Goal: Find specific page/section: Find specific page/section

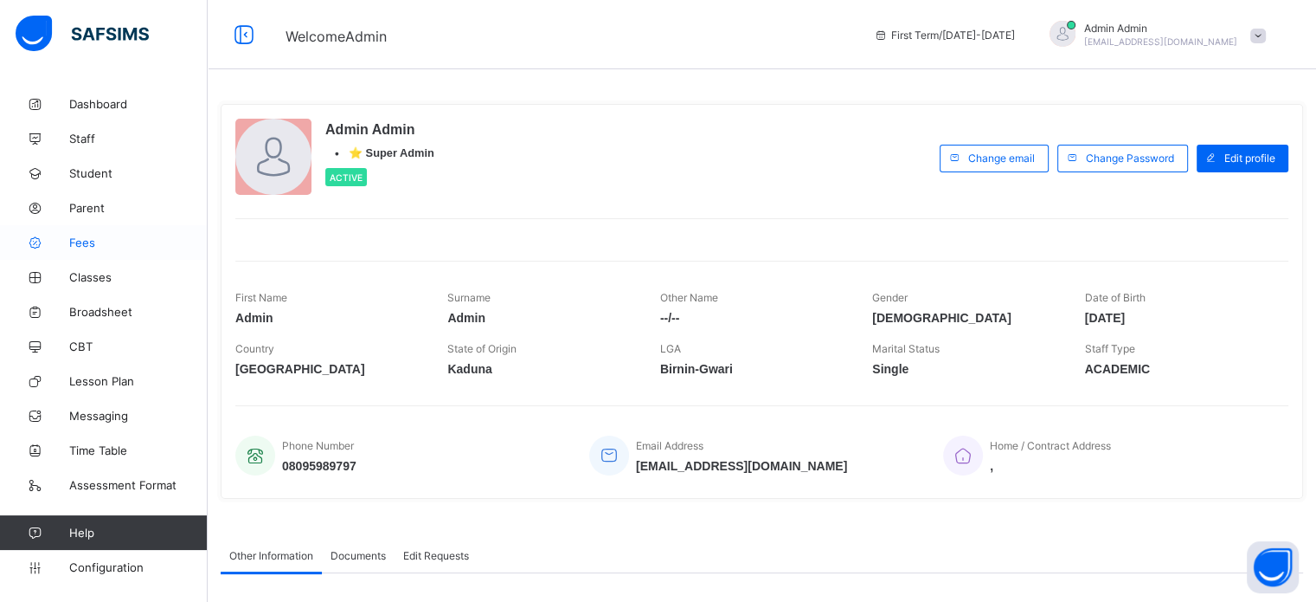
click at [86, 243] on span "Fees" at bounding box center [138, 242] width 138 height 14
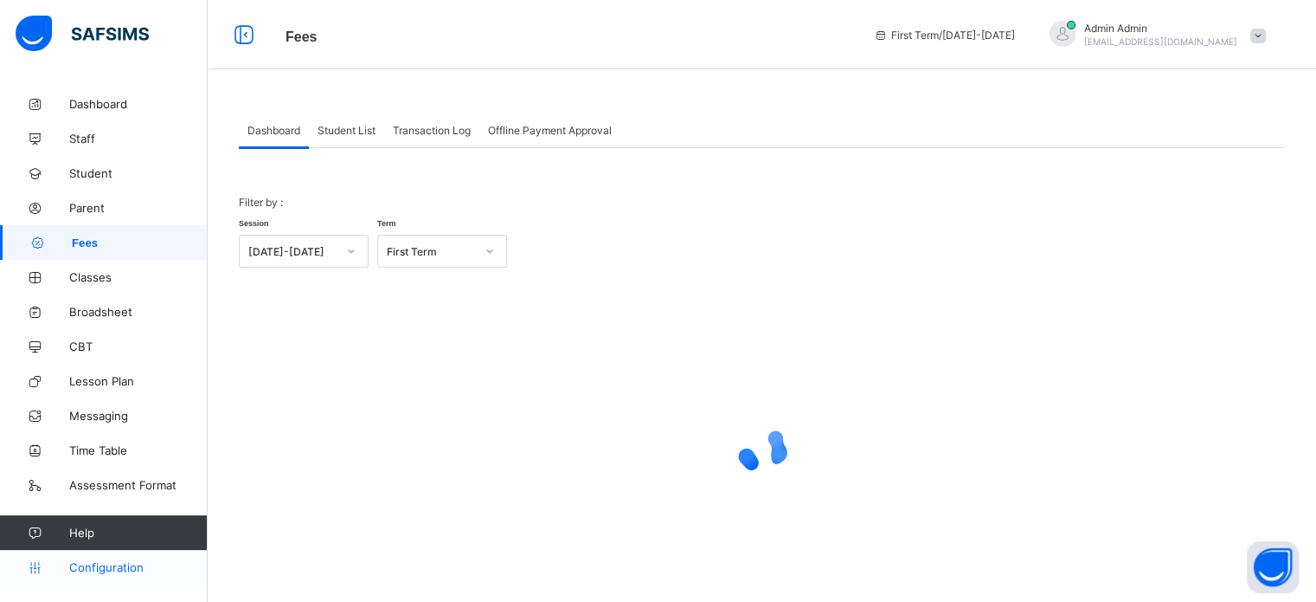
click at [104, 563] on span "Configuration" at bounding box center [138, 567] width 138 height 14
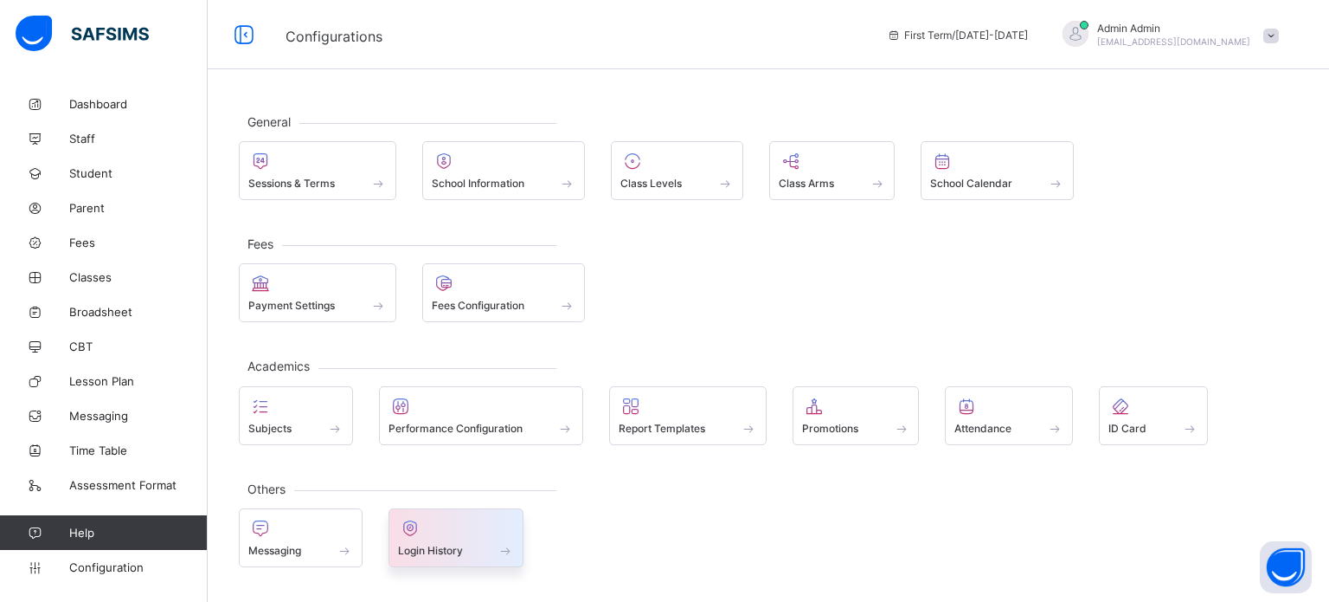
click at [460, 532] on div at bounding box center [456, 528] width 117 height 21
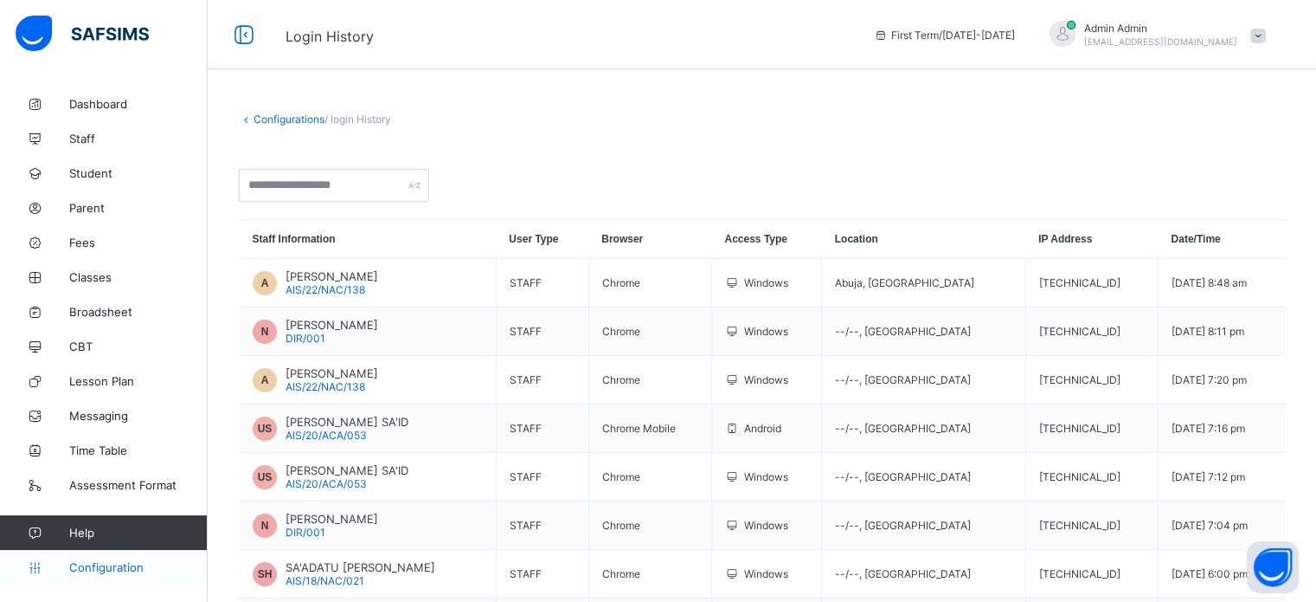
click at [124, 567] on span "Configuration" at bounding box center [138, 567] width 138 height 14
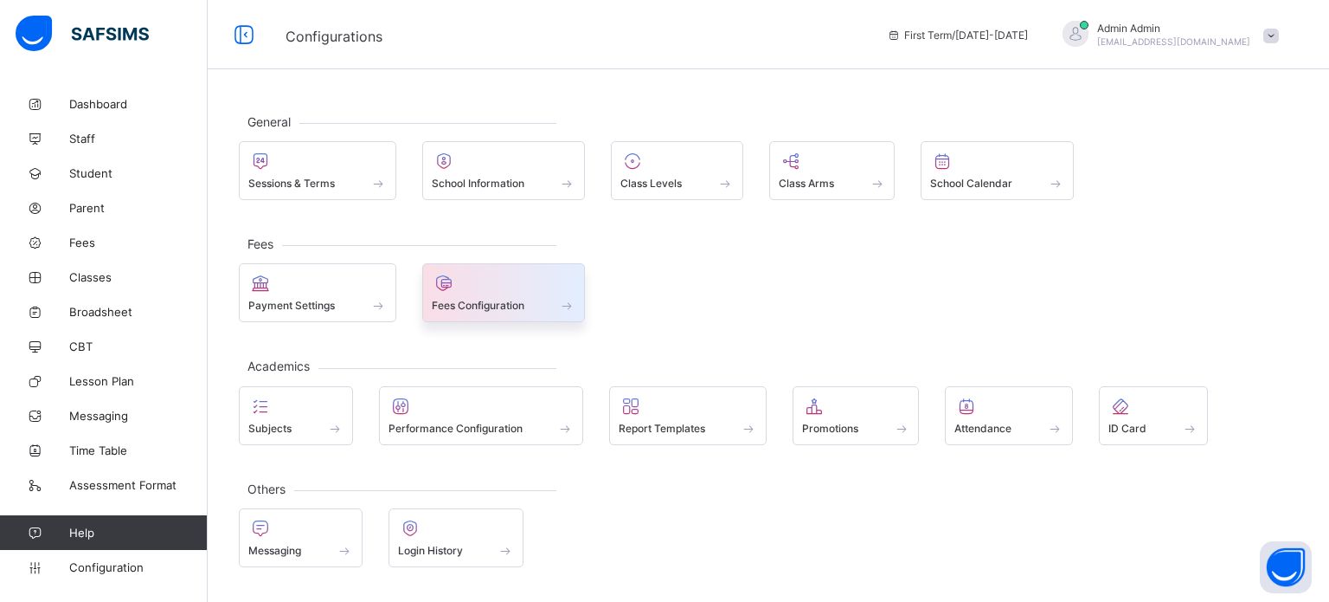
click at [491, 302] on span "Fees Configuration" at bounding box center [478, 305] width 93 height 13
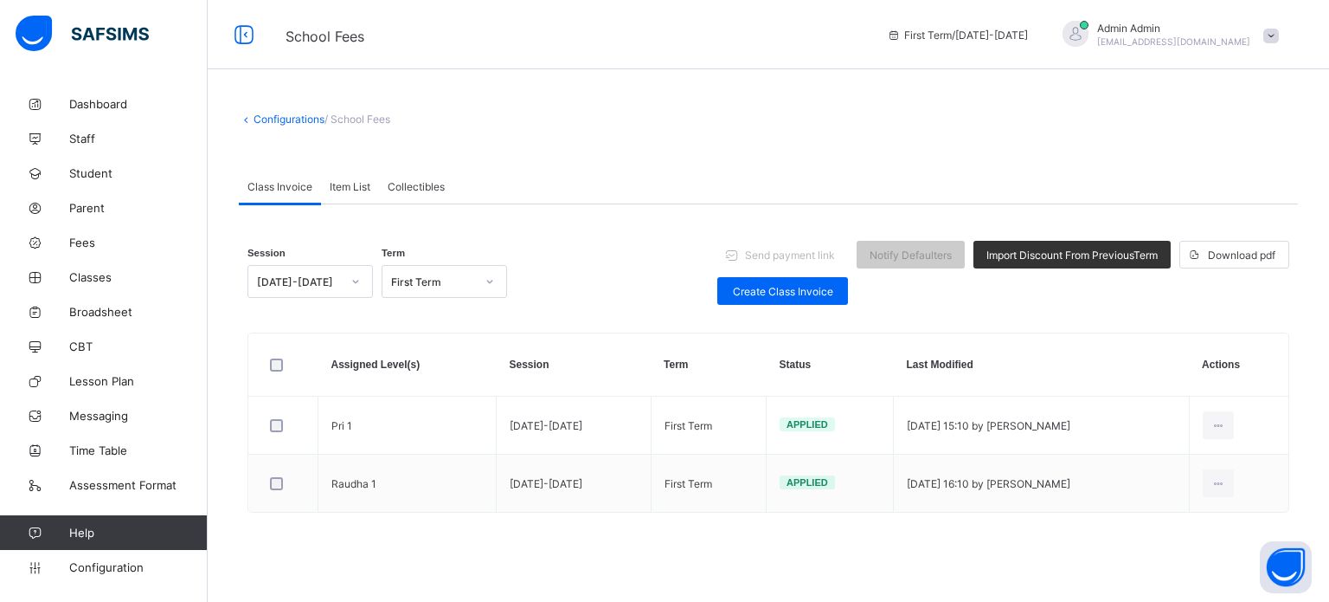
click at [384, 187] on div "Collectibles" at bounding box center [416, 186] width 74 height 35
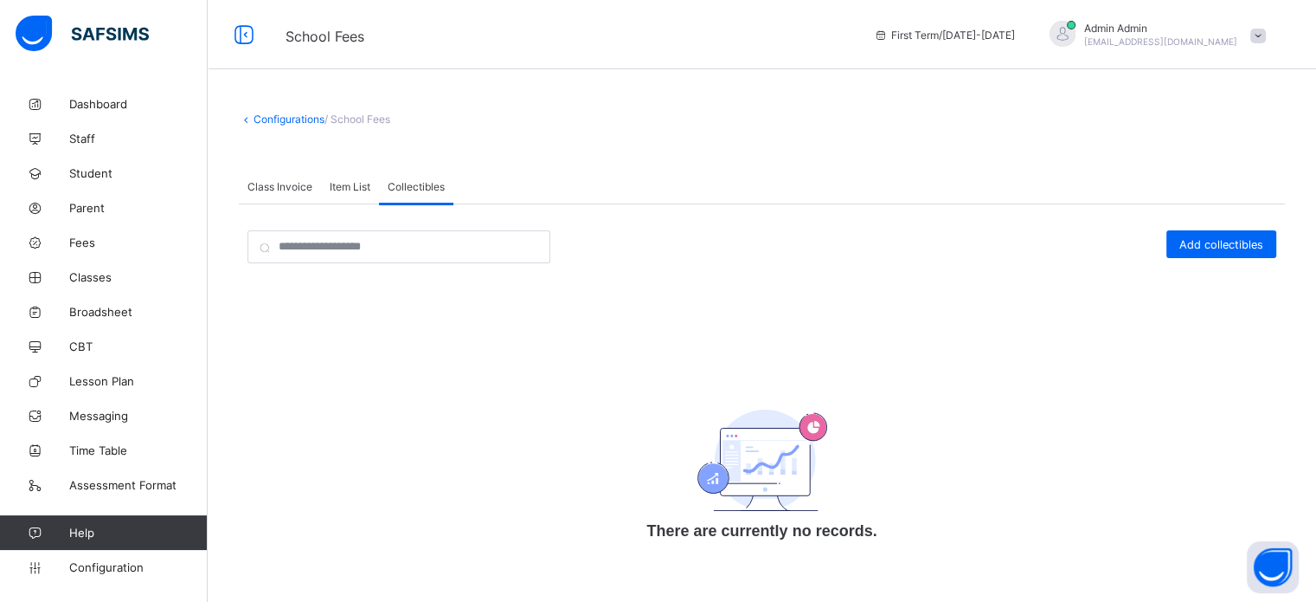
click at [326, 189] on div "Item List" at bounding box center [350, 186] width 58 height 35
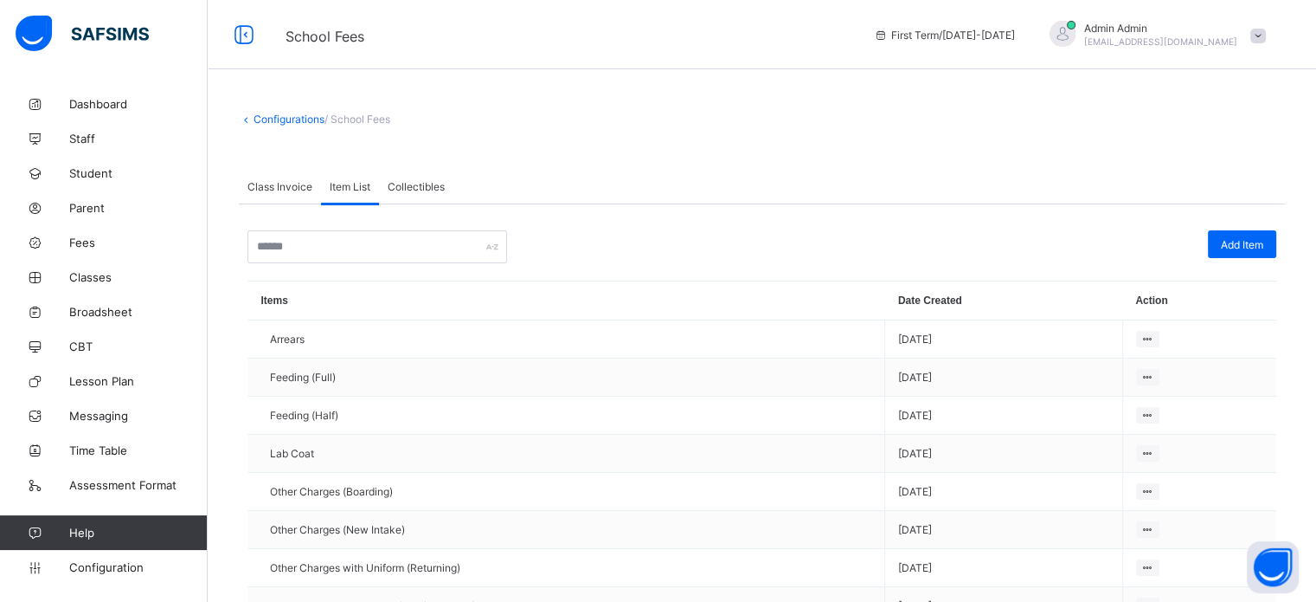
click at [279, 193] on div "Class Invoice" at bounding box center [280, 186] width 82 height 35
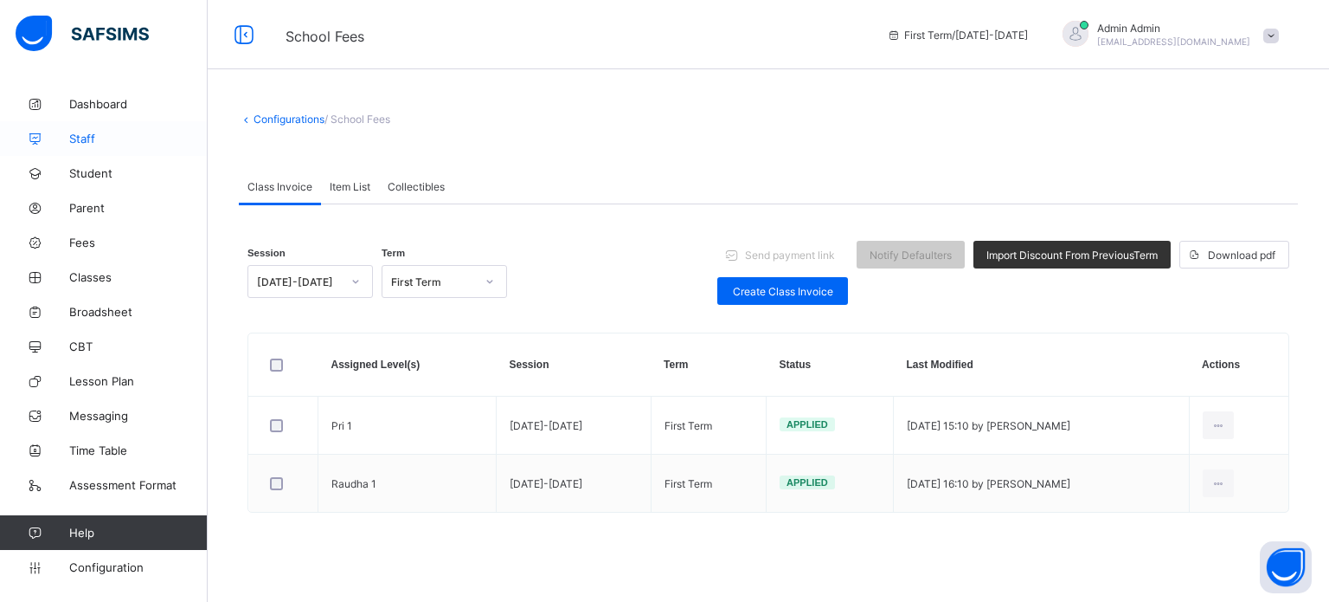
click at [86, 130] on link "Staff" at bounding box center [104, 138] width 208 height 35
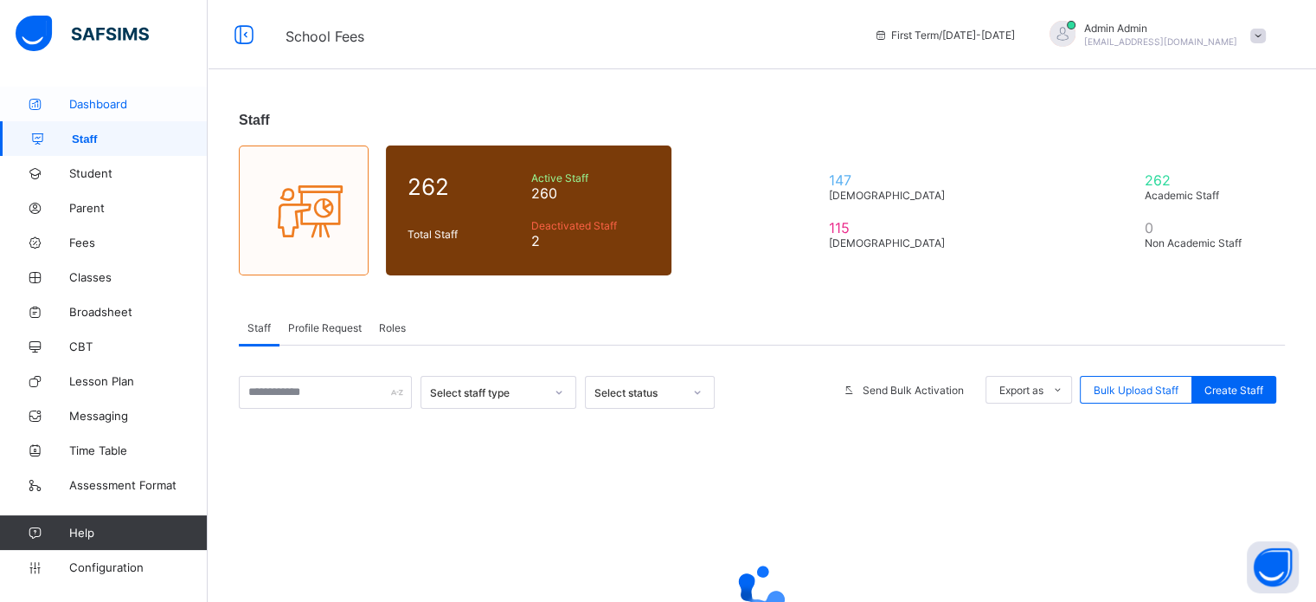
click at [126, 95] on link "Dashboard" at bounding box center [104, 104] width 208 height 35
